Goal: Check status: Check status

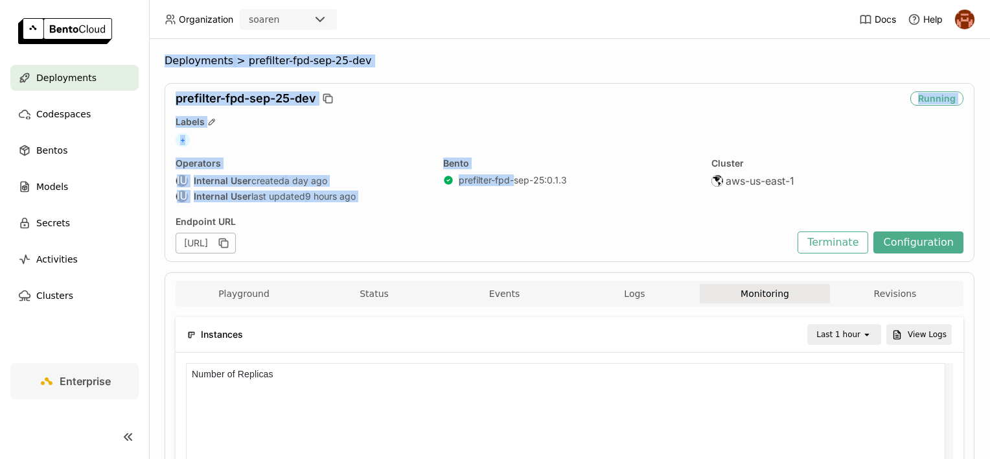
drag, startPoint x: 513, startPoint y: 203, endPoint x: 159, endPoint y: 43, distance: 388.2
click at [159, 43] on div "Deployments > prefilter-fpd-sep-25-dev prefilter-fpd-sep-25-dev Running Labels …" at bounding box center [569, 249] width 841 height 420
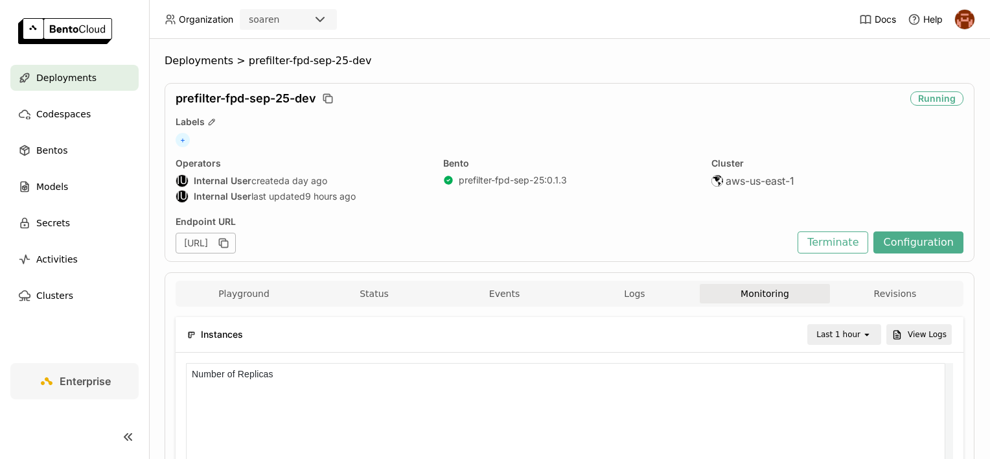
click at [414, 34] on header "Organization soaren Docs Help" at bounding box center [495, 19] width 990 height 39
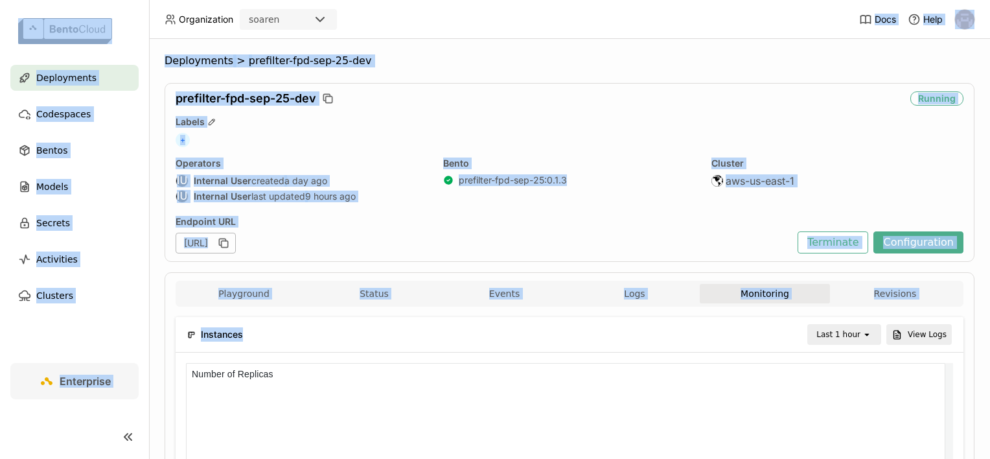
drag, startPoint x: 373, startPoint y: 16, endPoint x: 603, endPoint y: 333, distance: 392.0
click at [603, 333] on div "Organization soaren Docs Help Deployments Codespaces Bentos Models Secrets Acti…" at bounding box center [495, 229] width 990 height 459
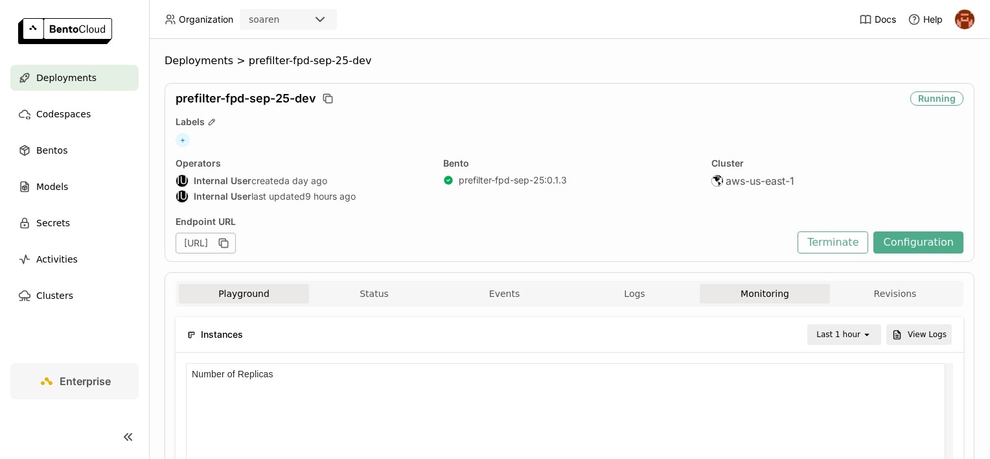
click at [241, 291] on button "Playground" at bounding box center [244, 293] width 130 height 19
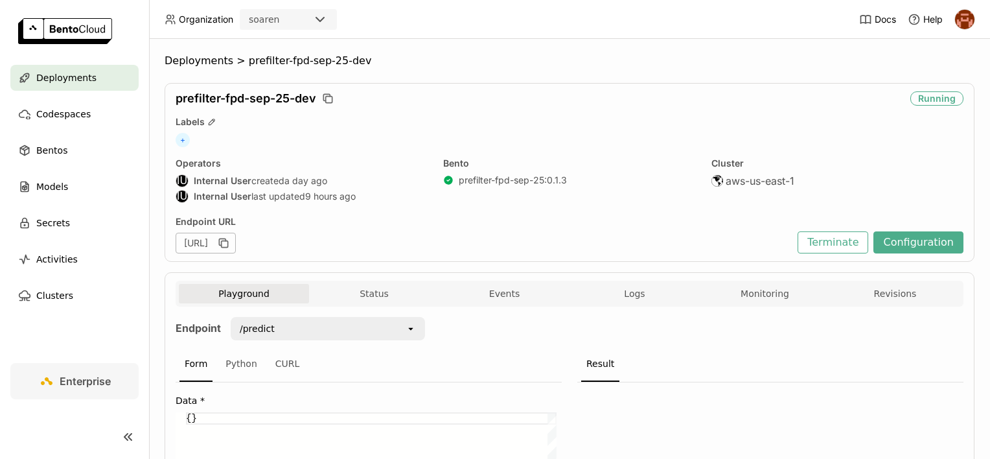
scroll to position [176, 0]
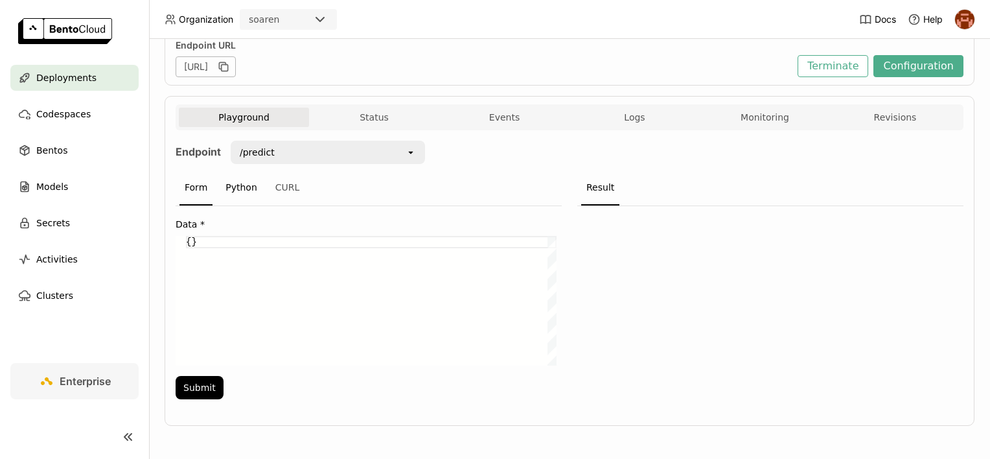
click at [256, 175] on div "Python" at bounding box center [241, 187] width 42 height 35
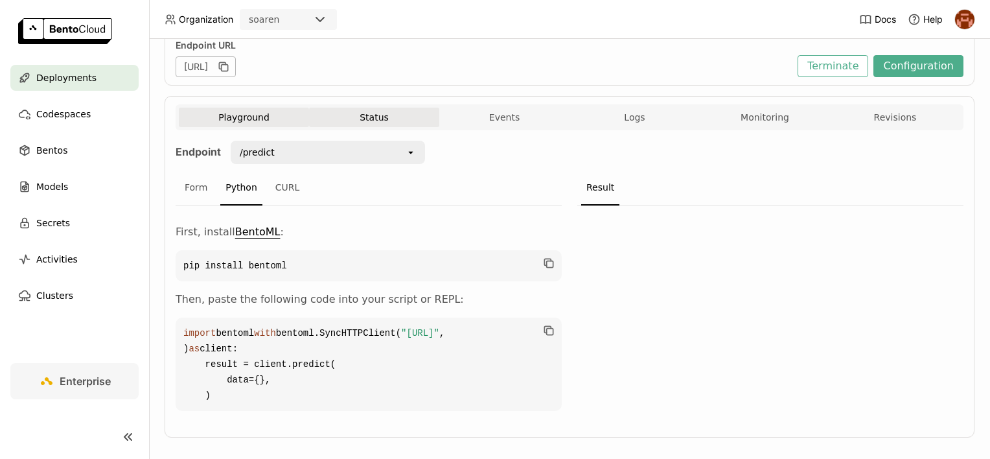
click at [371, 109] on button "Status" at bounding box center [374, 117] width 130 height 19
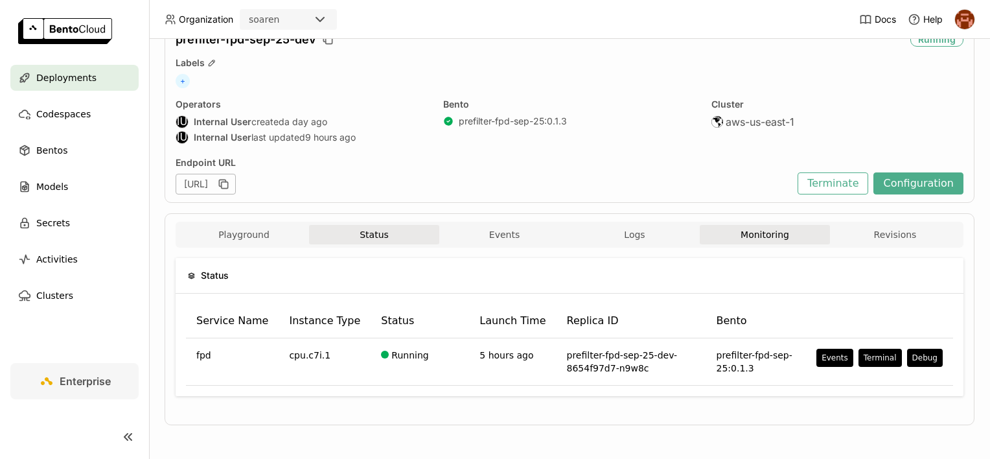
click at [715, 233] on button "Monitoring" at bounding box center [765, 234] width 130 height 19
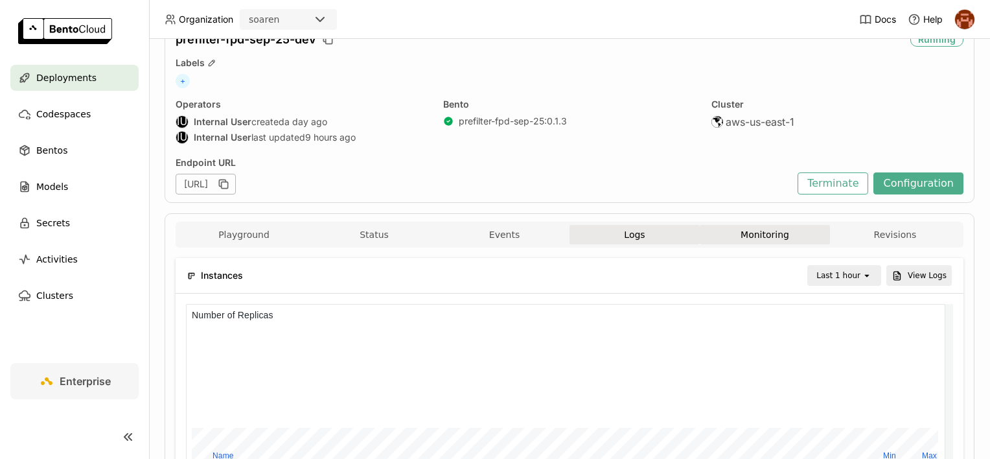
click at [638, 234] on span "Logs" at bounding box center [634, 235] width 21 height 12
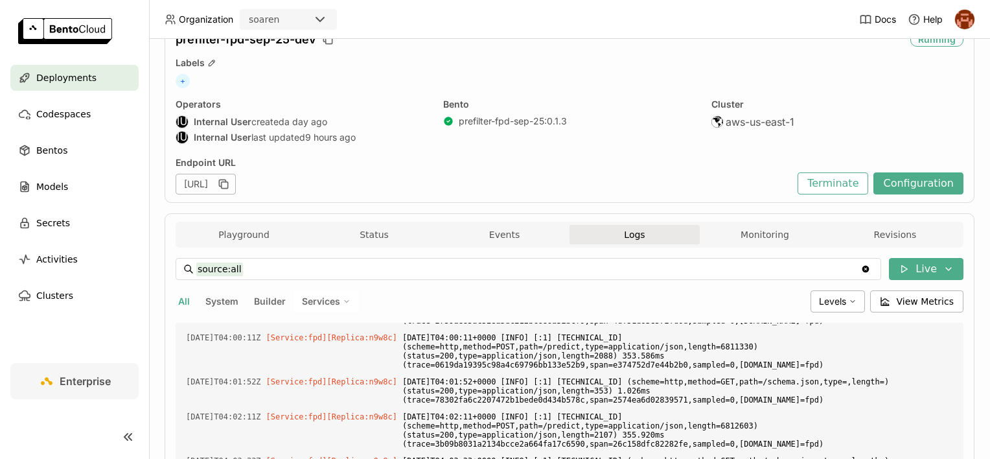
scroll to position [365, 0]
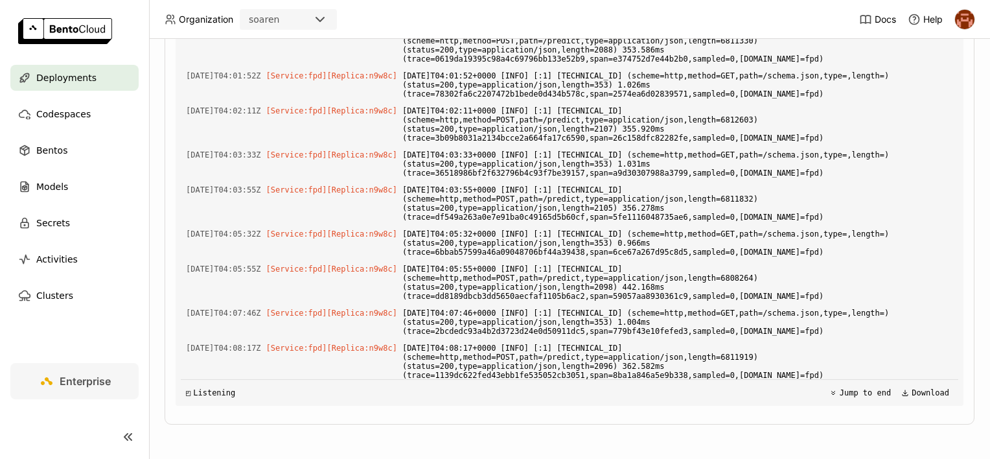
drag, startPoint x: 544, startPoint y: 205, endPoint x: 626, endPoint y: 377, distance: 191.0
click at [626, 377] on div "Load older logs 2025-10-03T02:00:08Z [Service:fpd] [Replica: n9w8c ] 2025-10-03…" at bounding box center [569, 211] width 777 height 389
drag, startPoint x: 626, startPoint y: 377, endPoint x: 530, endPoint y: 284, distance: 133.8
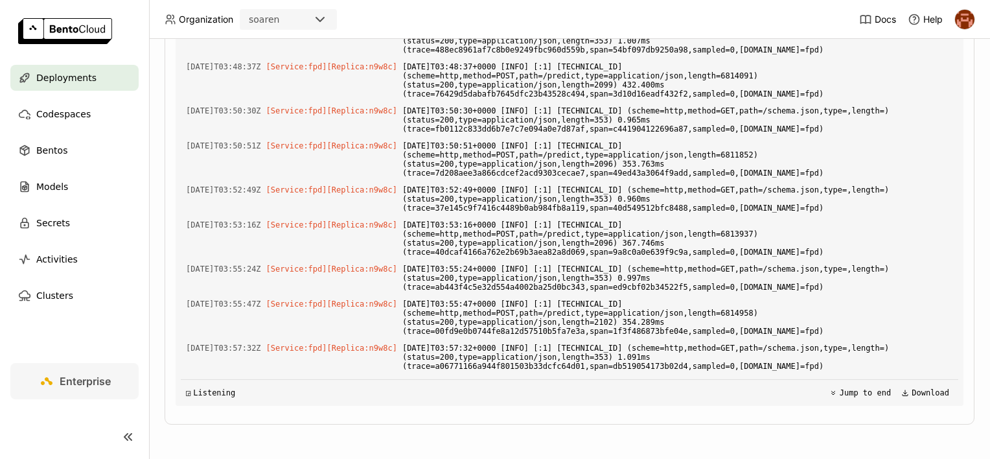
scroll to position [4395, 0]
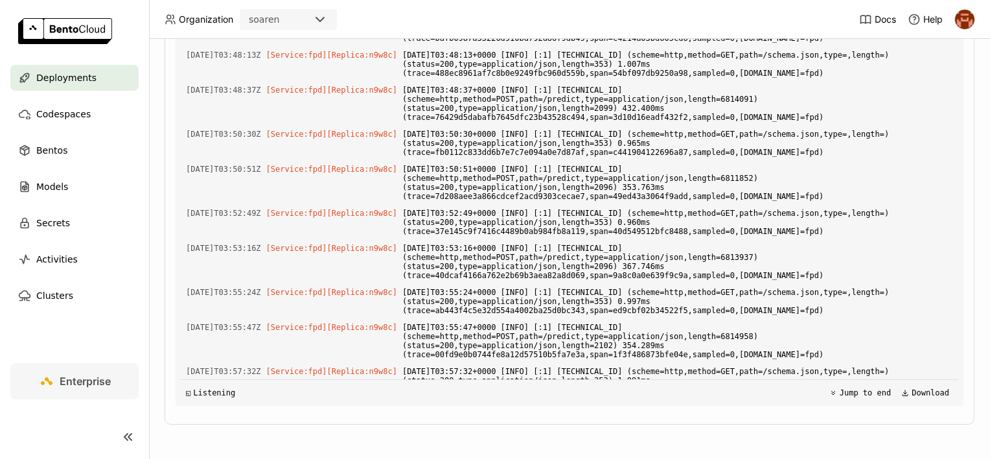
drag, startPoint x: 511, startPoint y: 161, endPoint x: 514, endPoint y: 145, distance: 16.0
click at [514, 145] on div "Load older logs 2025-10-03T02:00:08Z [Service:fpd] [Replica: n9w8c ] 2025-10-03…" at bounding box center [569, 211] width 777 height 389
drag, startPoint x: 514, startPoint y: 145, endPoint x: 516, endPoint y: 124, distance: 21.4
drag, startPoint x: 487, startPoint y: 115, endPoint x: 478, endPoint y: 185, distance: 70.6
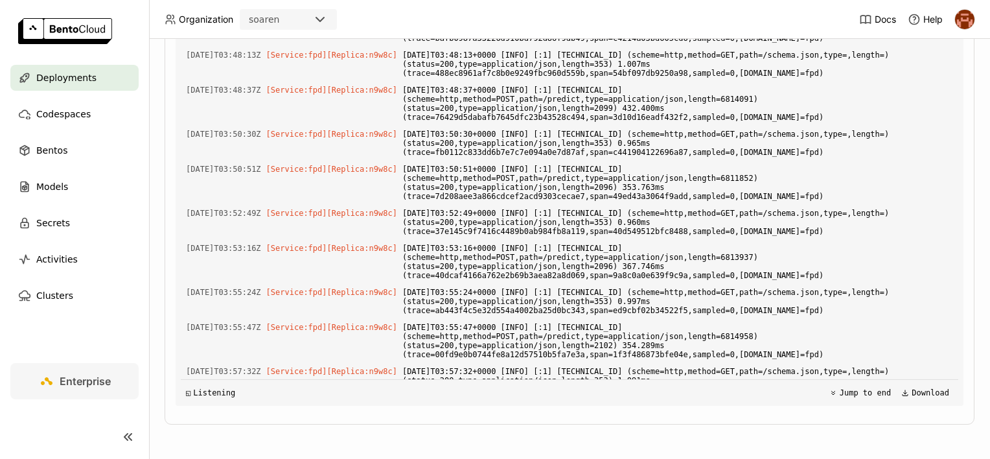
click at [478, 185] on div "Load older logs 2025-10-03T02:00:08Z [Service:fpd] [Replica: n9w8c ] 2025-10-03…" at bounding box center [569, 211] width 777 height 389
drag, startPoint x: 478, startPoint y: 185, endPoint x: 475, endPoint y: 265, distance: 79.8
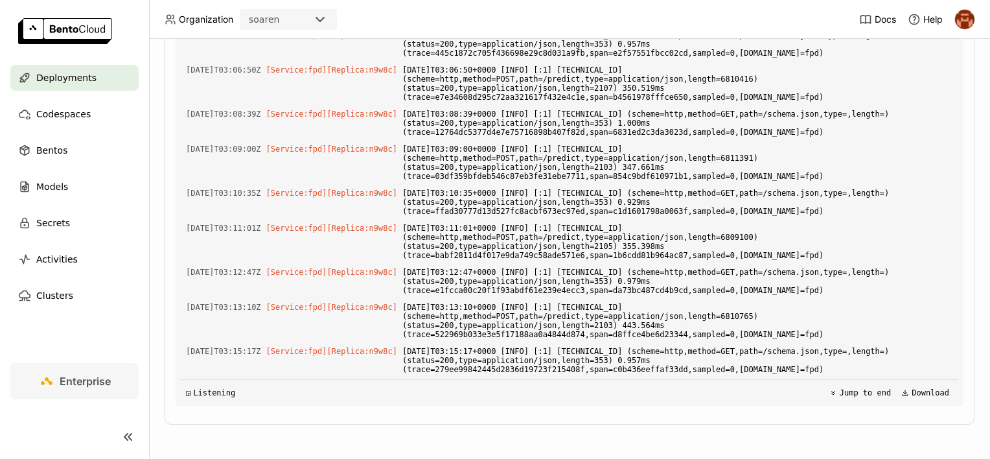
scroll to position [4849, 0]
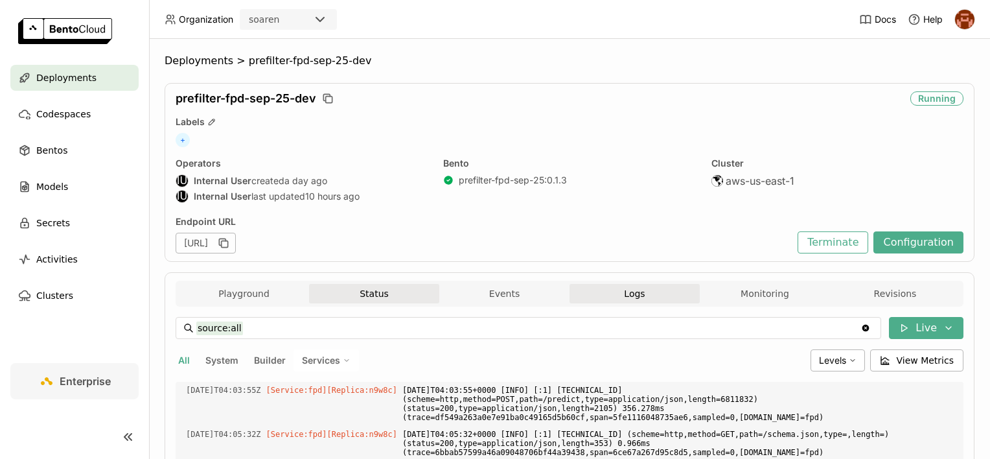
click at [396, 297] on button "Status" at bounding box center [374, 293] width 130 height 19
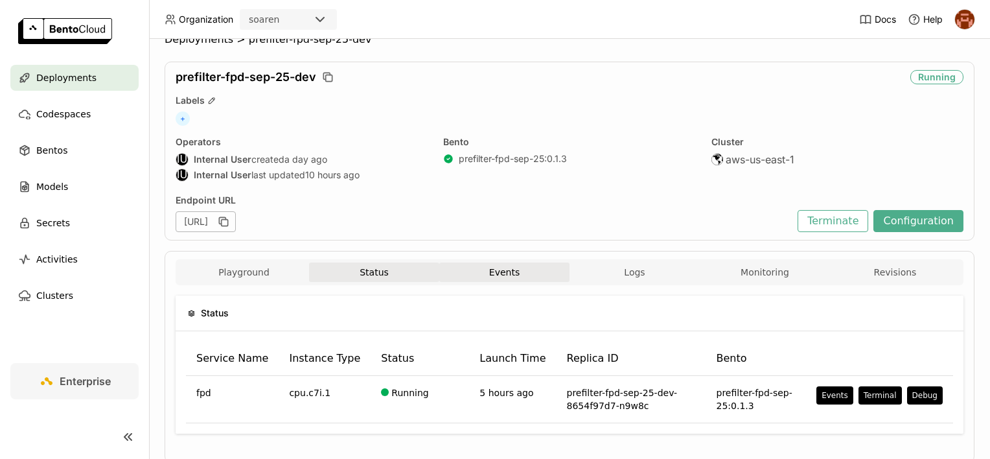
scroll to position [59, 0]
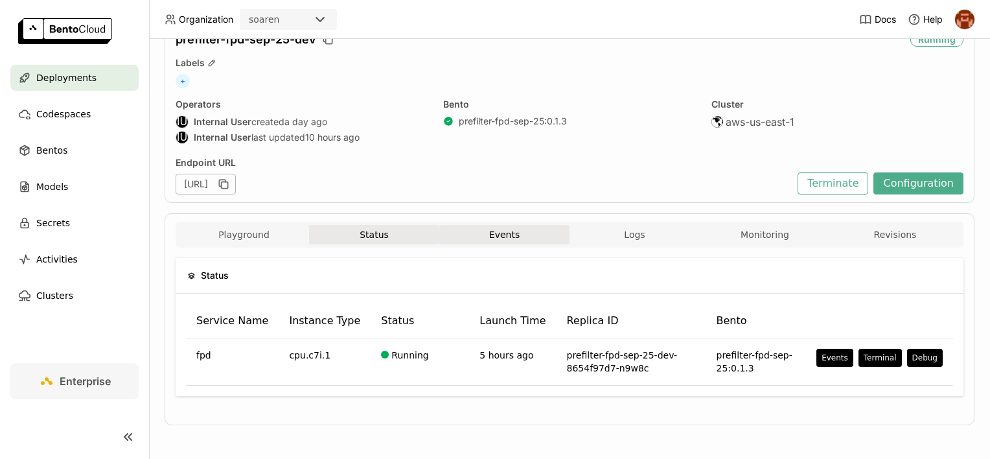
click at [487, 236] on button "Events" at bounding box center [504, 234] width 130 height 19
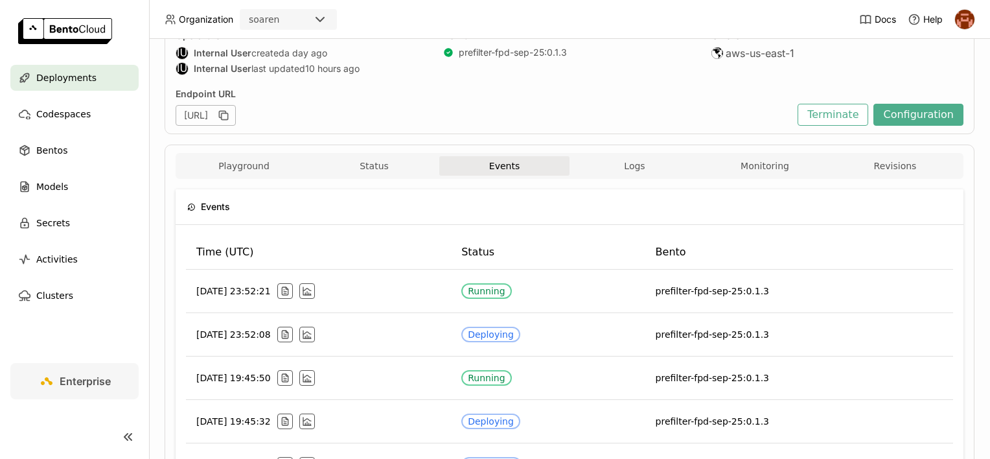
scroll to position [59, 0]
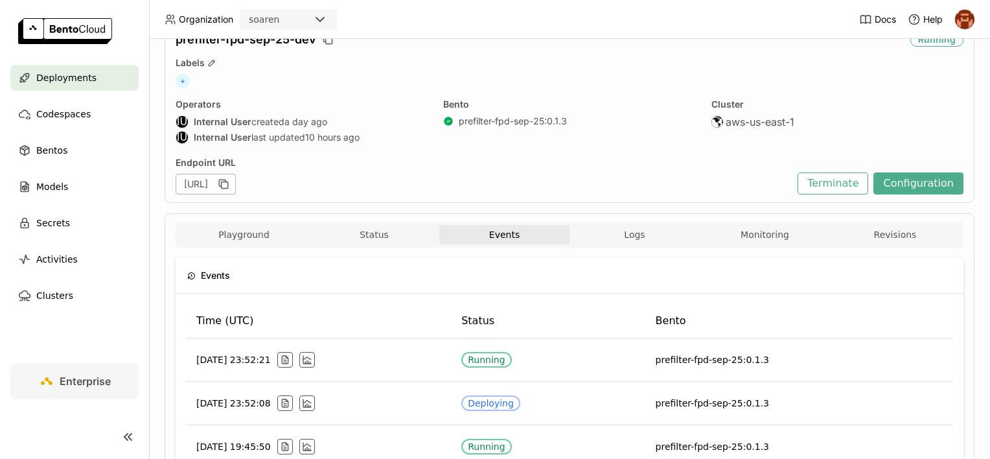
click at [656, 244] on div "Playground Status Events Logs Monitoring Revisions" at bounding box center [569, 236] width 781 height 23
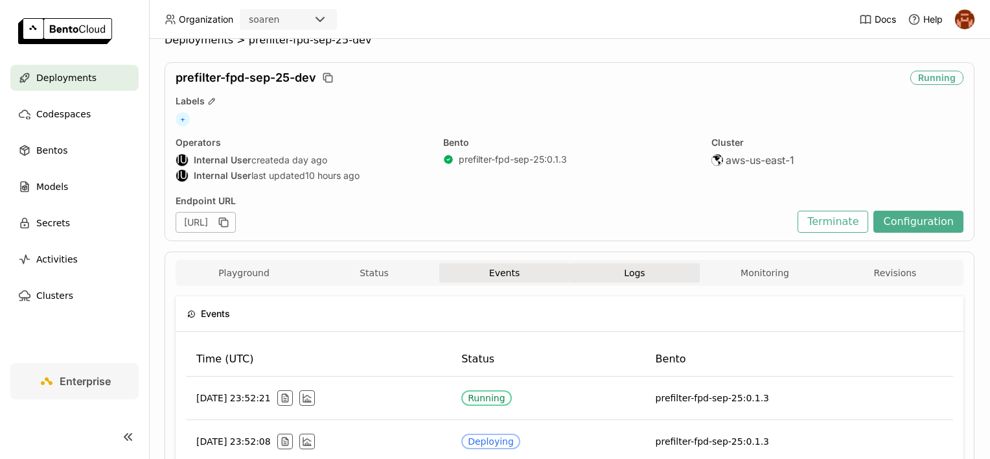
scroll to position [0, 0]
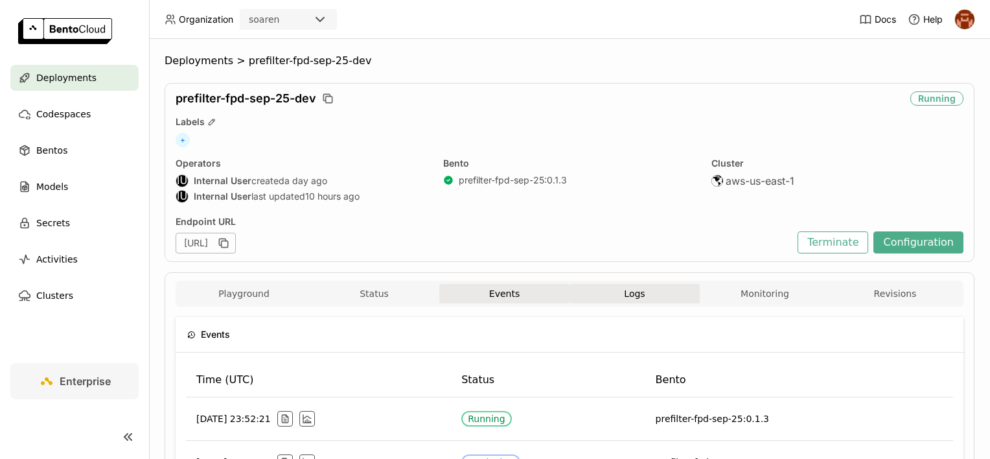
click at [626, 286] on button "Logs" at bounding box center [634, 293] width 130 height 19
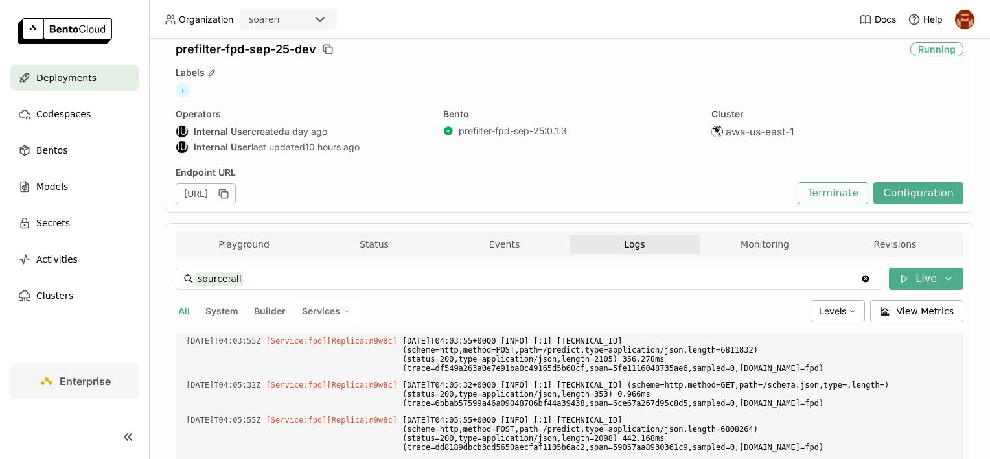
scroll to position [130, 0]
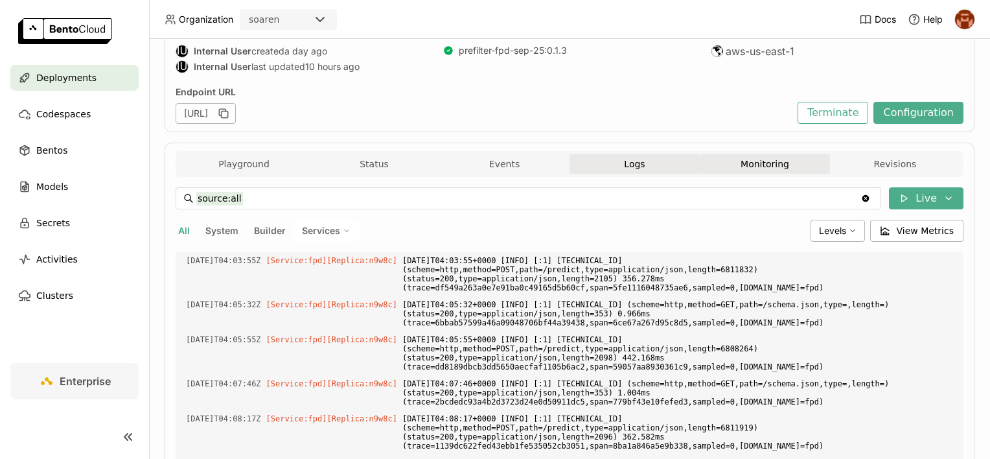
click at [726, 155] on button "Monitoring" at bounding box center [765, 163] width 130 height 19
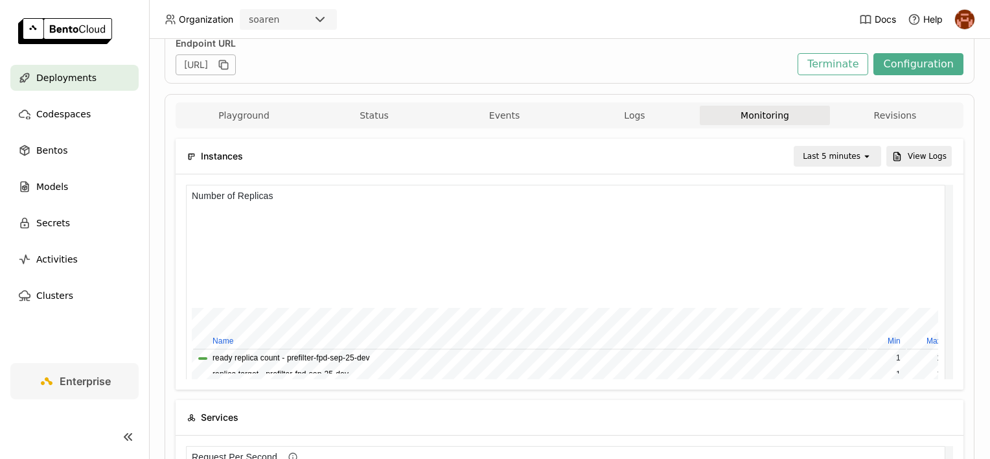
click at [862, 151] on icon "open" at bounding box center [867, 156] width 10 height 10
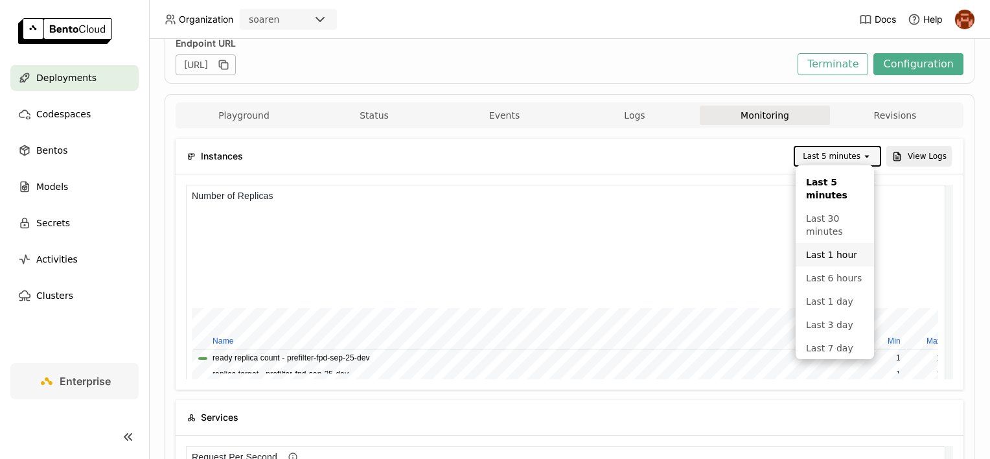
click at [832, 254] on div "Last 1 hour" at bounding box center [835, 254] width 58 height 13
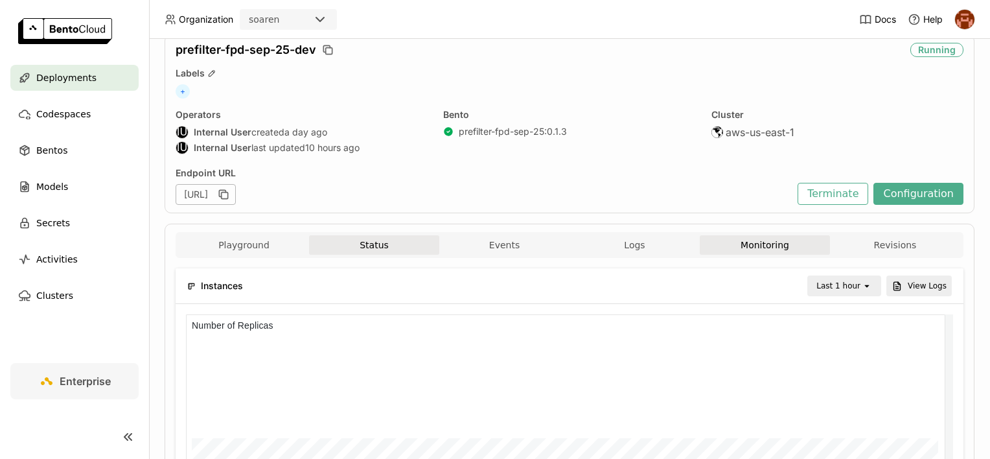
click at [341, 241] on button "Status" at bounding box center [374, 244] width 130 height 19
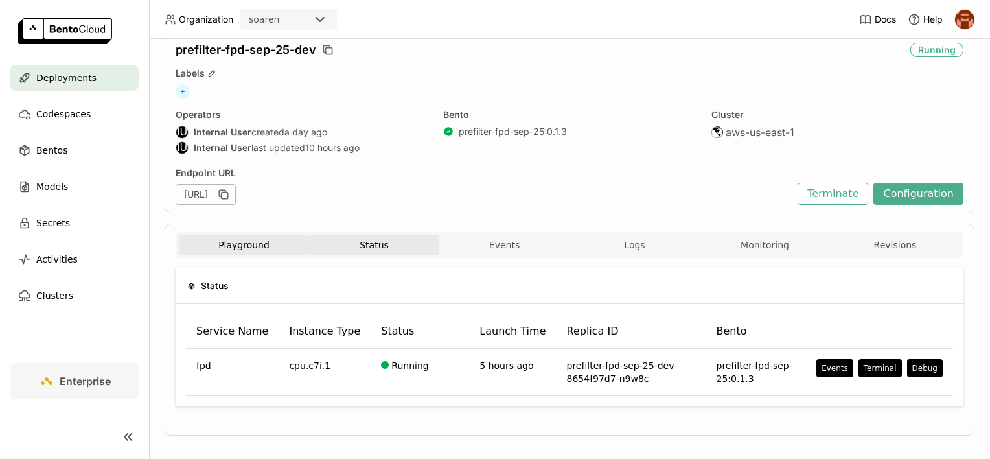
click at [280, 244] on button "Playground" at bounding box center [244, 244] width 130 height 19
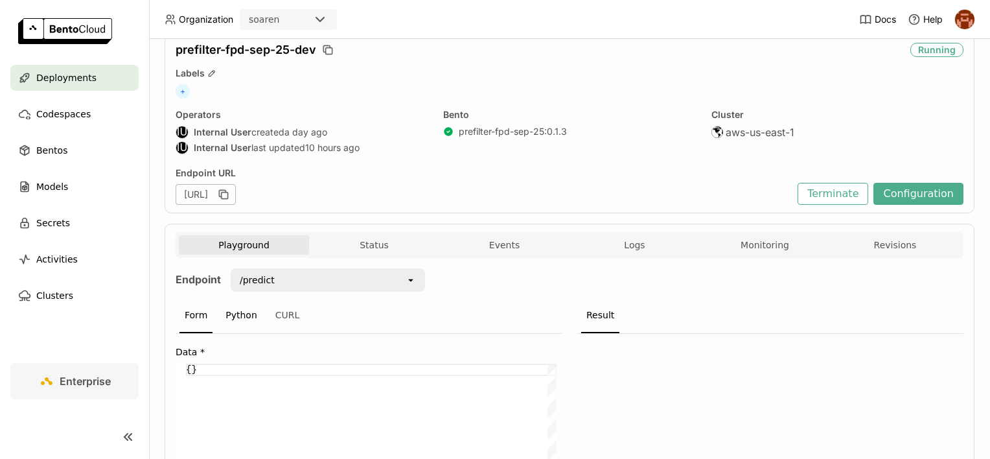
click at [240, 320] on div "Python" at bounding box center [241, 315] width 42 height 35
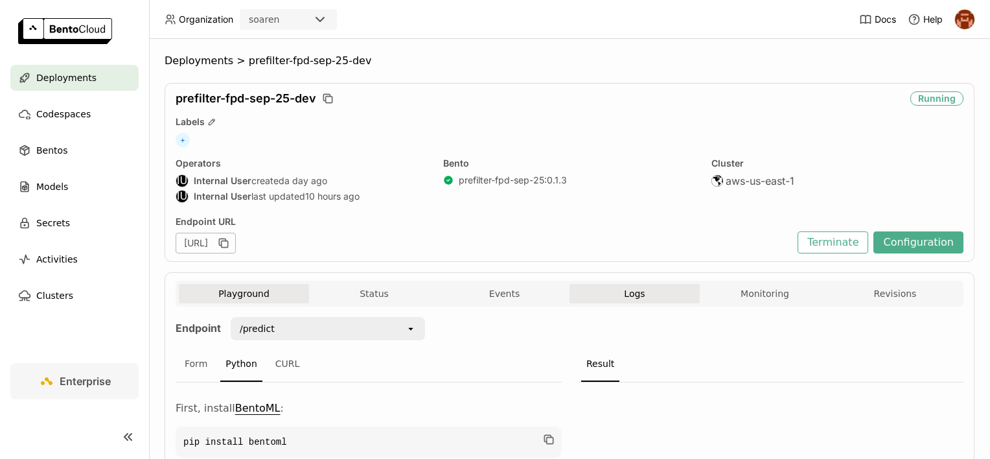
click at [635, 299] on button "Logs" at bounding box center [634, 293] width 130 height 19
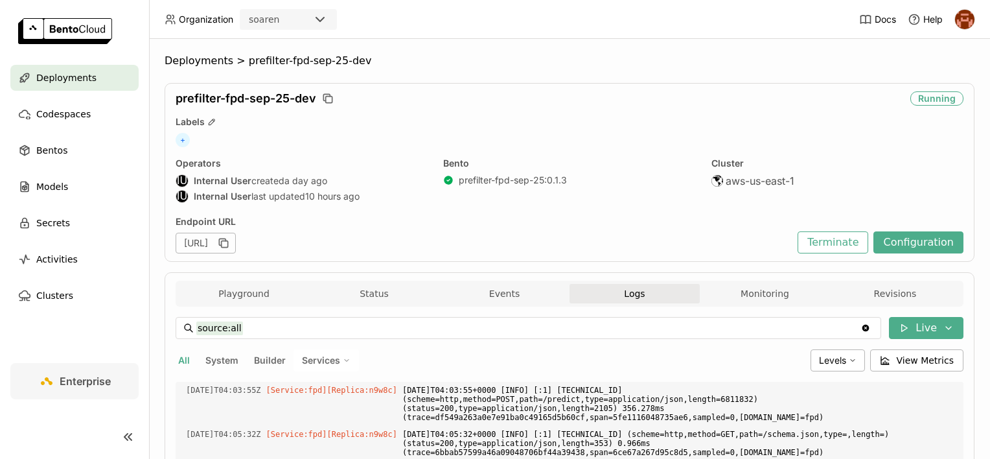
click at [483, 305] on div "Playground Status Events Logs Monitoring Revisions" at bounding box center [569, 295] width 781 height 23
click at [488, 295] on button "Events" at bounding box center [504, 293] width 130 height 19
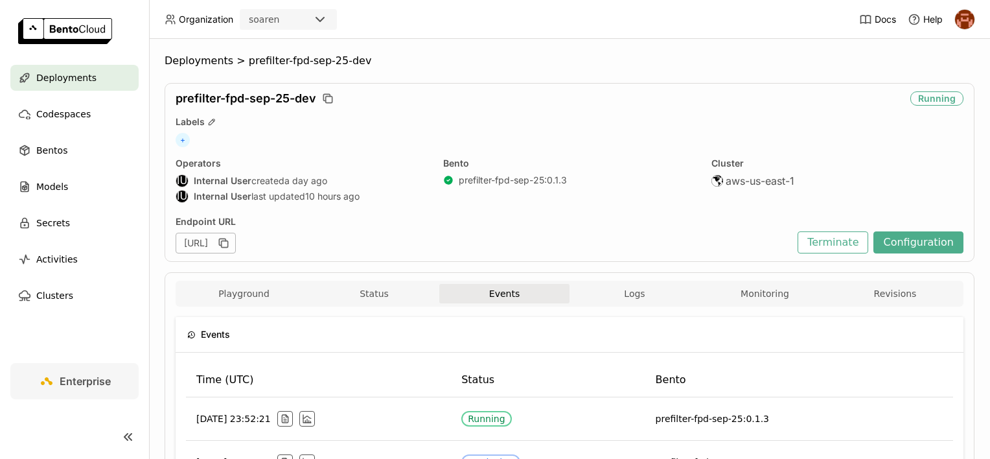
click at [466, 281] on div "Playground Status Events Logs Monitoring Revisions" at bounding box center [570, 294] width 788 height 26
click at [389, 282] on div "Playground Status Events Logs Monitoring Revisions" at bounding box center [570, 294] width 788 height 26
click at [383, 293] on button "Status" at bounding box center [374, 293] width 130 height 19
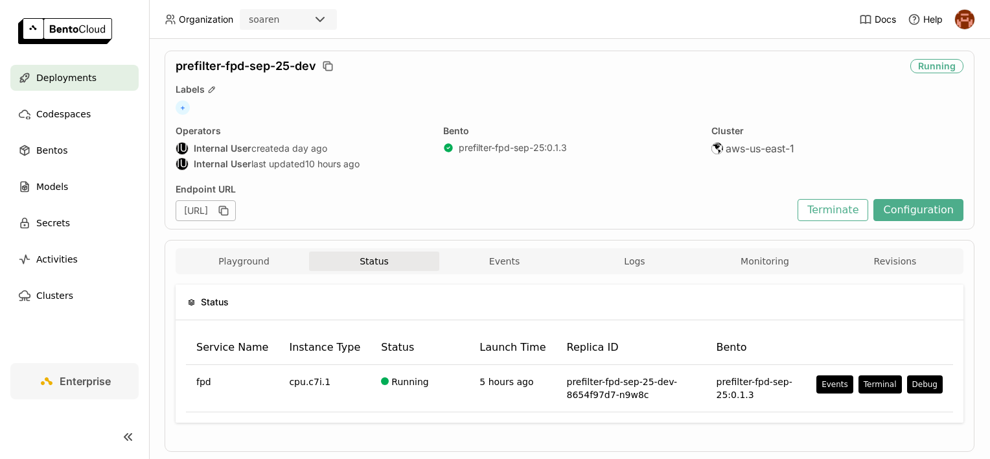
scroll to position [59, 0]
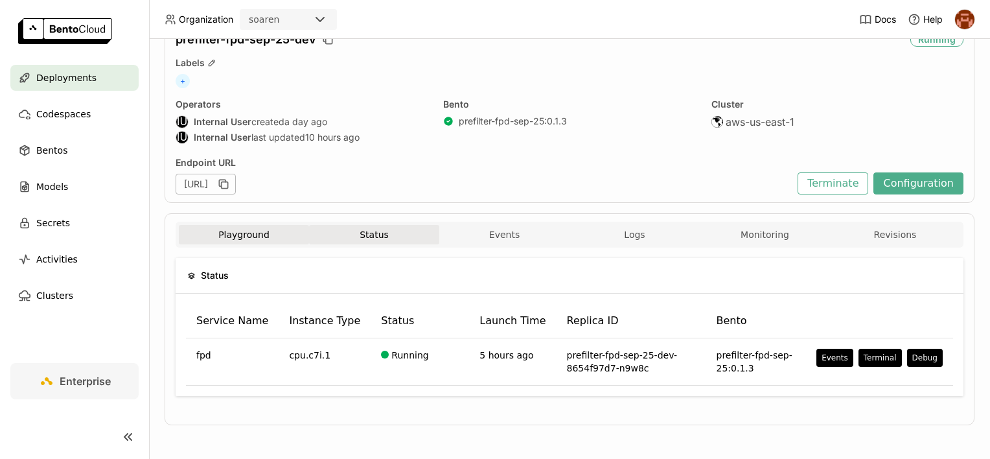
click at [272, 236] on button "Playground" at bounding box center [244, 234] width 130 height 19
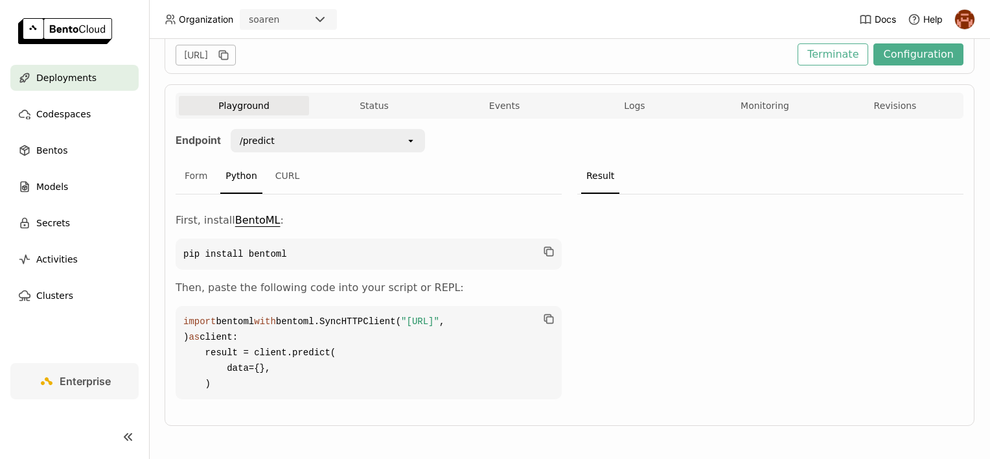
scroll to position [189, 0]
drag, startPoint x: 500, startPoint y: 365, endPoint x: 176, endPoint y: 372, distance: 324.0
click at [176, 372] on code "import bentoml with bentoml.SyncHTTPClient( "[URL]" , ) as client: result = cli…" at bounding box center [369, 351] width 386 height 93
copy code ""[URL]" ,"
click at [361, 247] on code "pip install bentoml" at bounding box center [369, 253] width 386 height 31
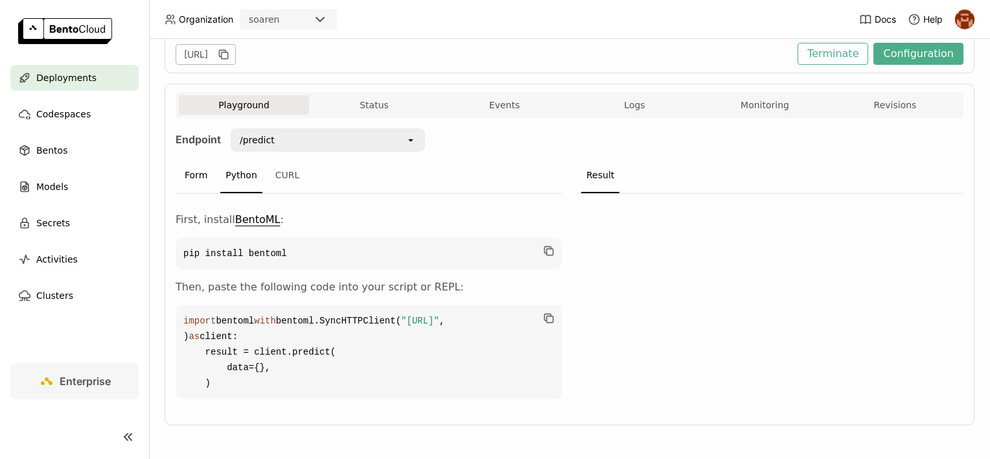
click at [200, 168] on div "Form" at bounding box center [195, 175] width 33 height 35
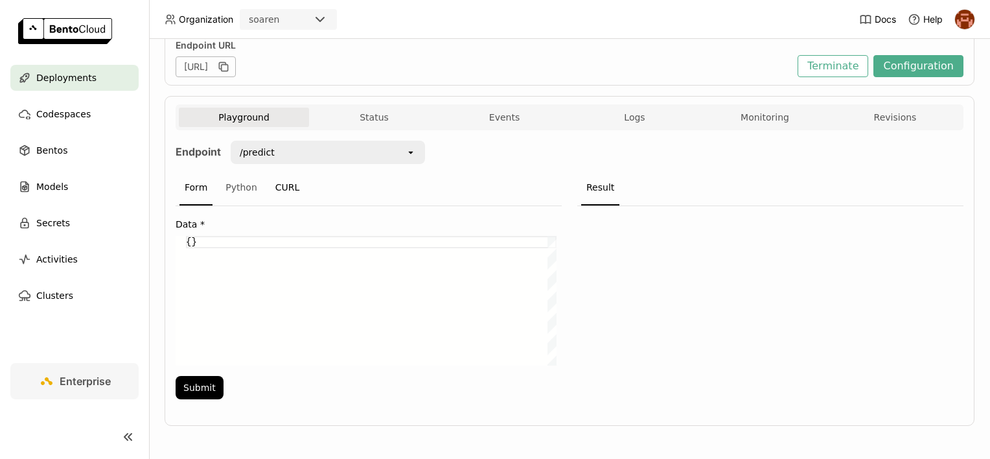
click at [270, 179] on div "CURL" at bounding box center [287, 187] width 35 height 35
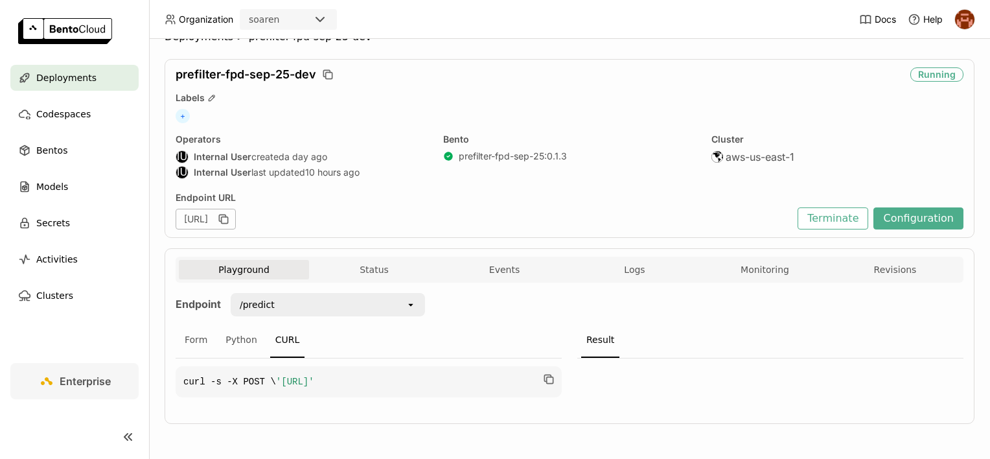
scroll to position [47, 0]
click at [236, 323] on div "Python" at bounding box center [241, 340] width 42 height 35
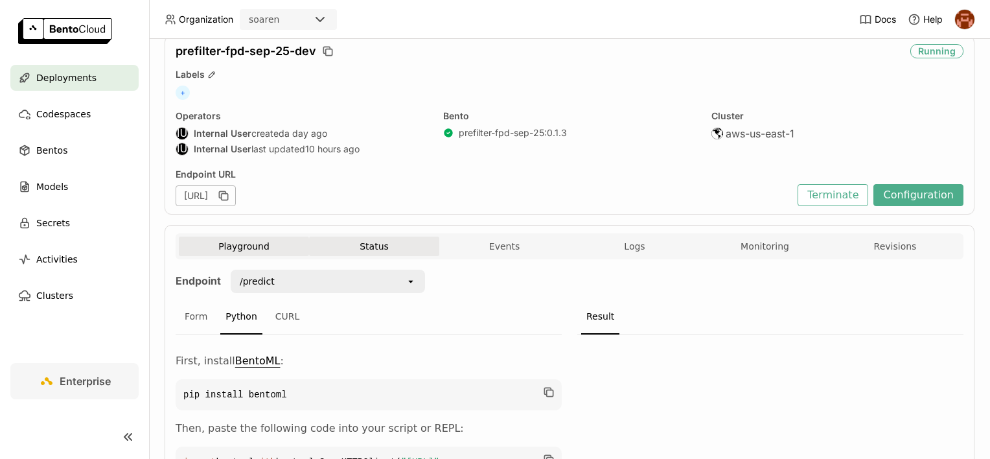
click at [339, 249] on button "Status" at bounding box center [374, 245] width 130 height 19
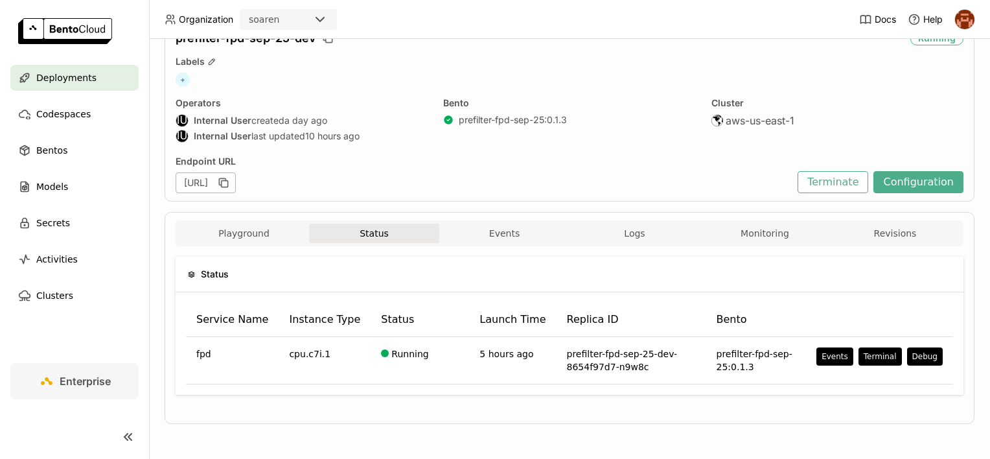
scroll to position [59, 0]
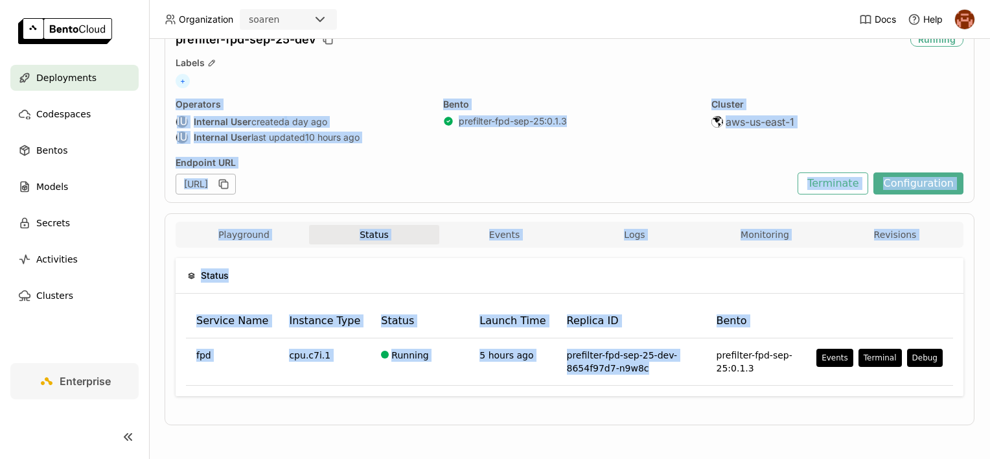
drag, startPoint x: 601, startPoint y: 353, endPoint x: 194, endPoint y: 70, distance: 495.7
click at [194, 70] on div "Deployments > prefilter-fpd-sep-25-dev prefilter-fpd-sep-25-dev Running Labels …" at bounding box center [570, 219] width 810 height 449
click at [555, 300] on div "Service Name Instance Type Status Launch Time Replica ID Bento fpd cpu.c7i.1 Ru…" at bounding box center [570, 344] width 788 height 102
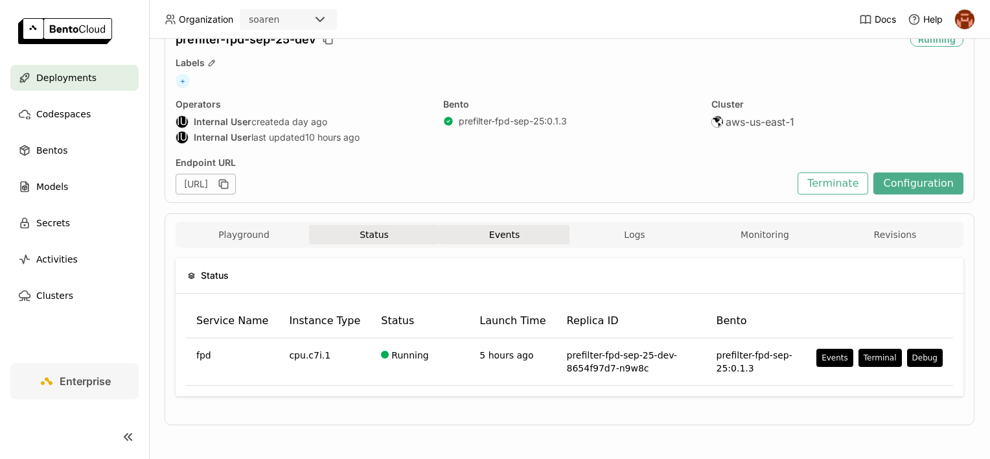
click at [520, 233] on button "Events" at bounding box center [504, 234] width 130 height 19
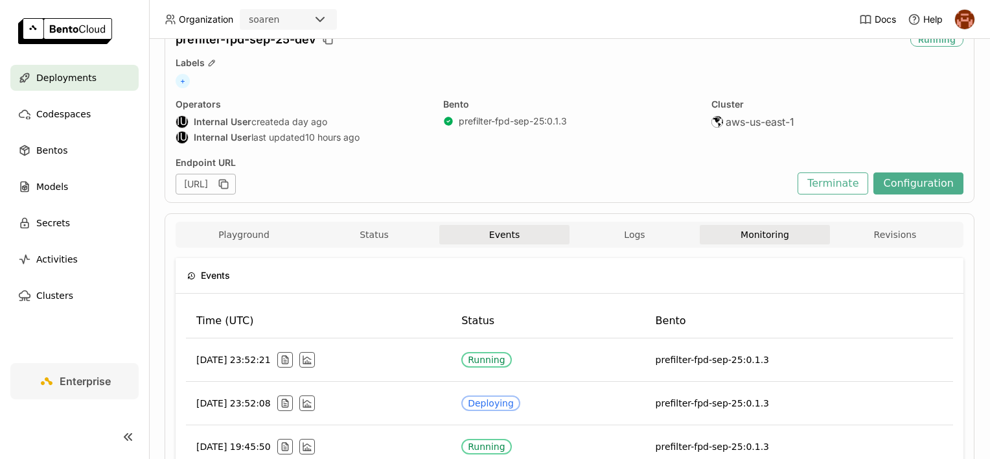
click at [718, 228] on button "Monitoring" at bounding box center [765, 234] width 130 height 19
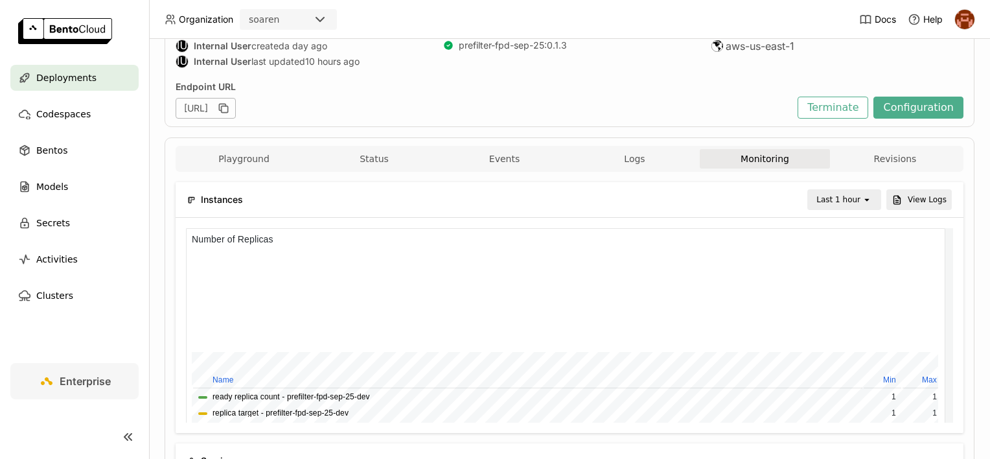
scroll to position [49, 0]
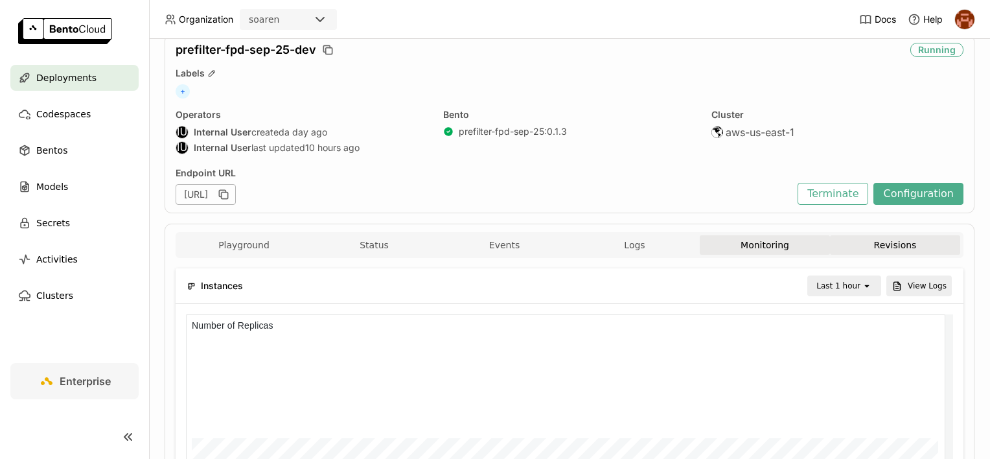
click at [883, 238] on button "Revisions" at bounding box center [895, 244] width 130 height 19
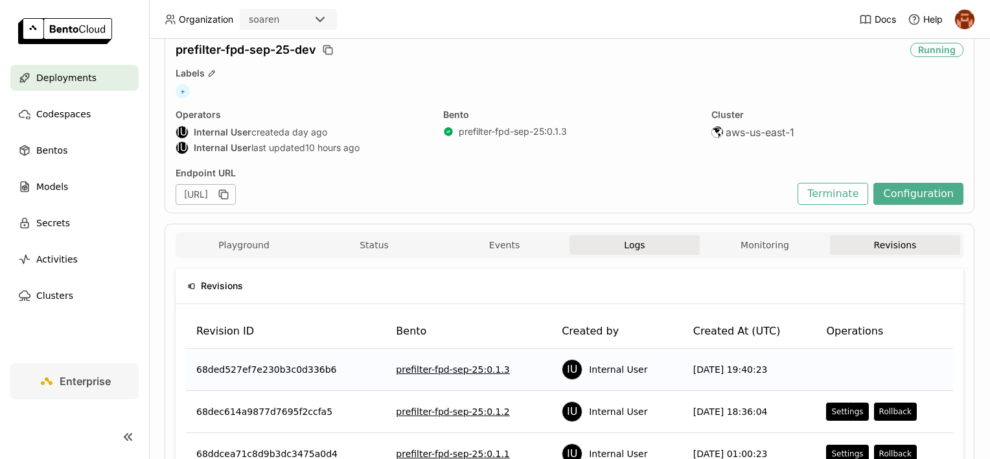
click at [638, 242] on span "Logs" at bounding box center [634, 245] width 21 height 12
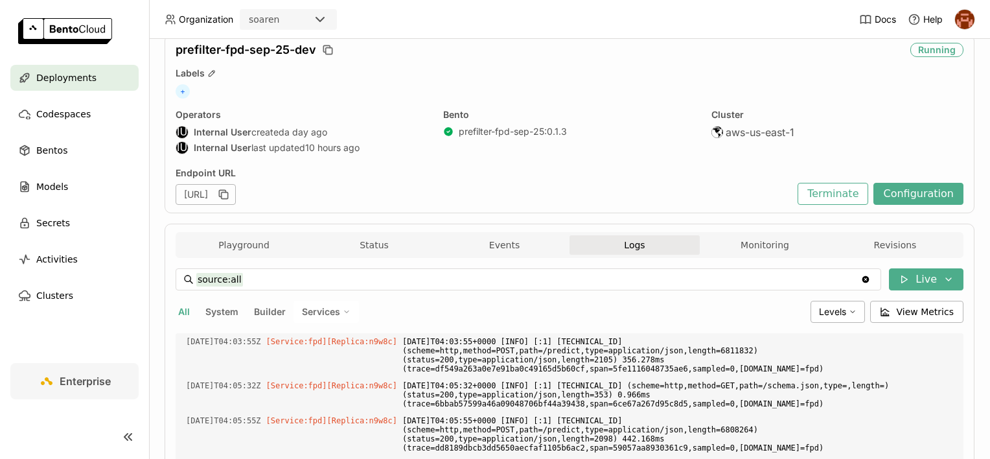
scroll to position [3311, 0]
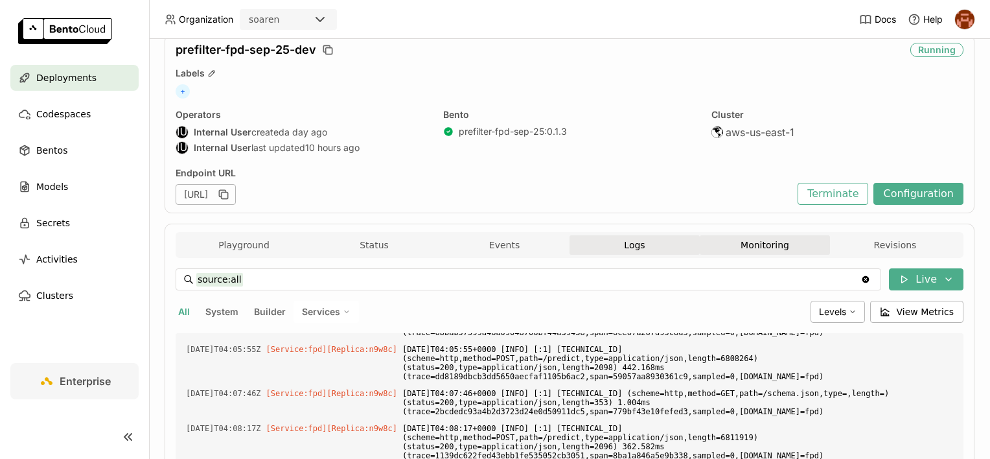
click at [728, 238] on button "Monitoring" at bounding box center [765, 244] width 130 height 19
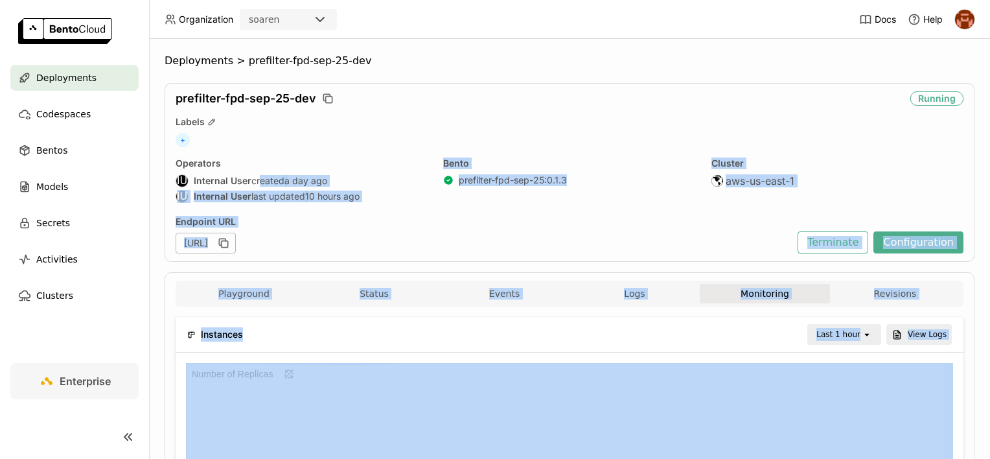
drag, startPoint x: 257, startPoint y: 181, endPoint x: 621, endPoint y: 356, distance: 403.4
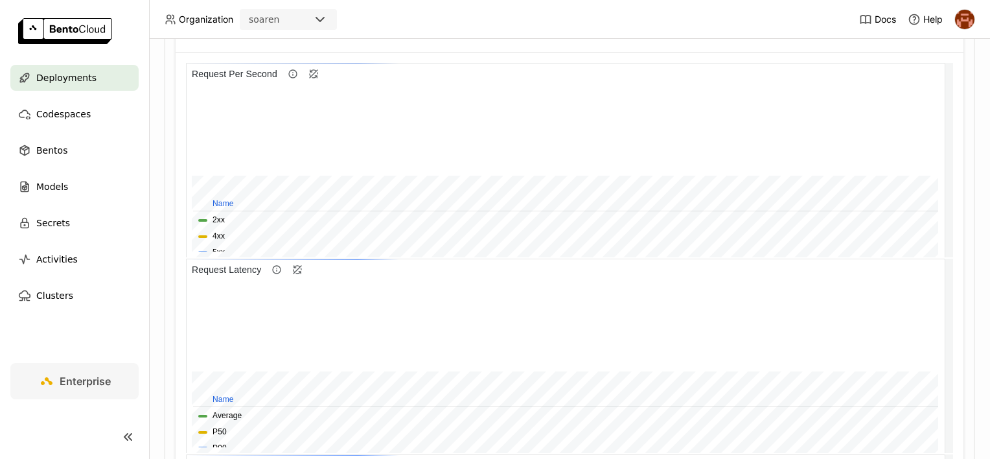
scroll to position [583, 0]
